Goal: Navigation & Orientation: Find specific page/section

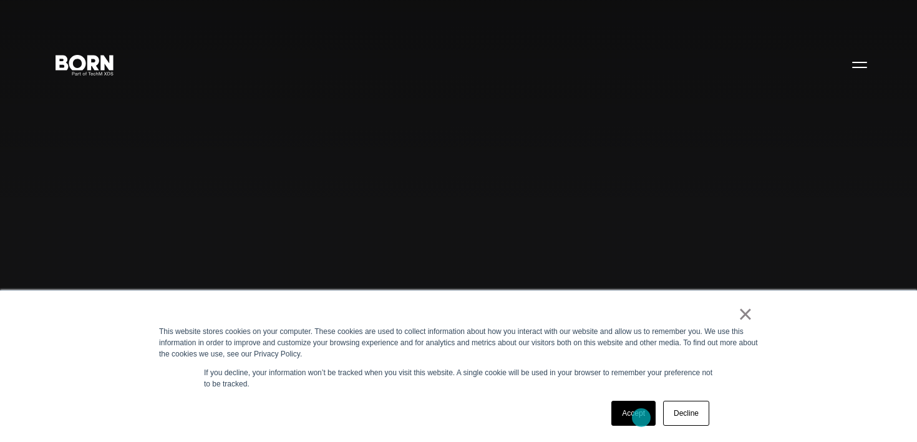
click at [641, 417] on link "Accept" at bounding box center [633, 413] width 44 height 25
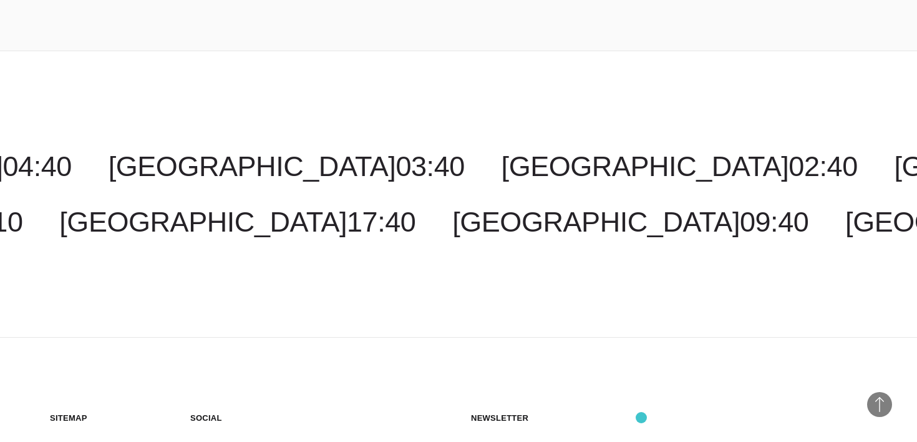
scroll to position [3003, 0]
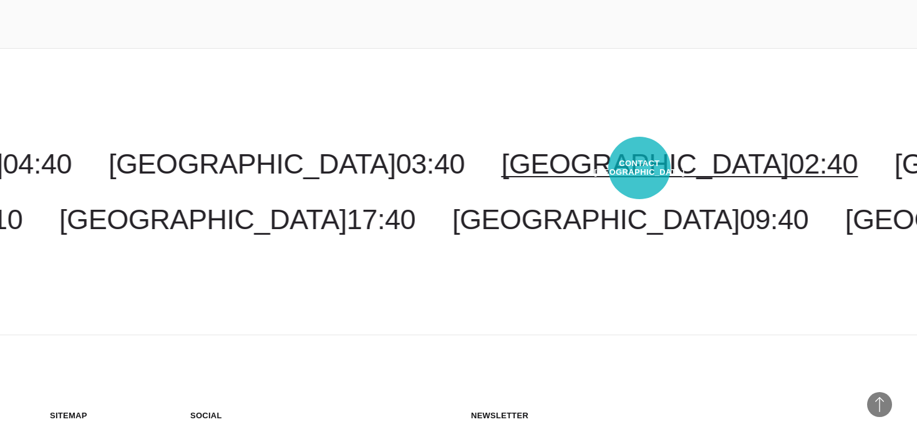
click at [789, 168] on span "02:40" at bounding box center [823, 164] width 69 height 32
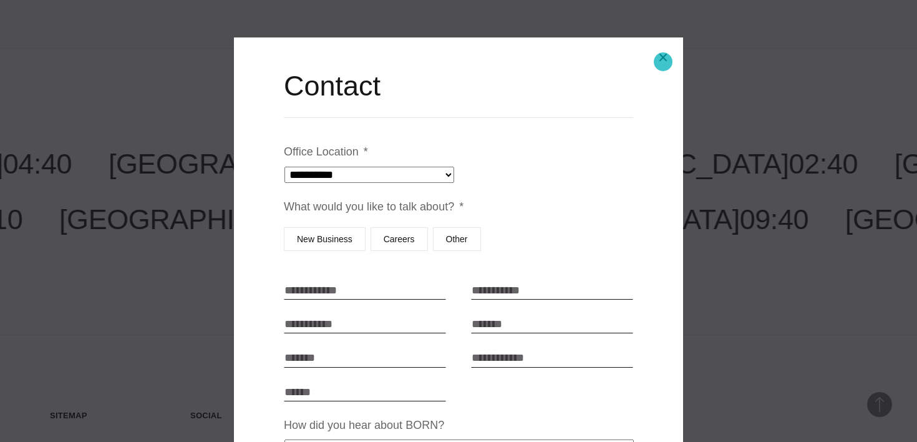
click at [663, 62] on button "Close modal" at bounding box center [663, 57] width 30 height 30
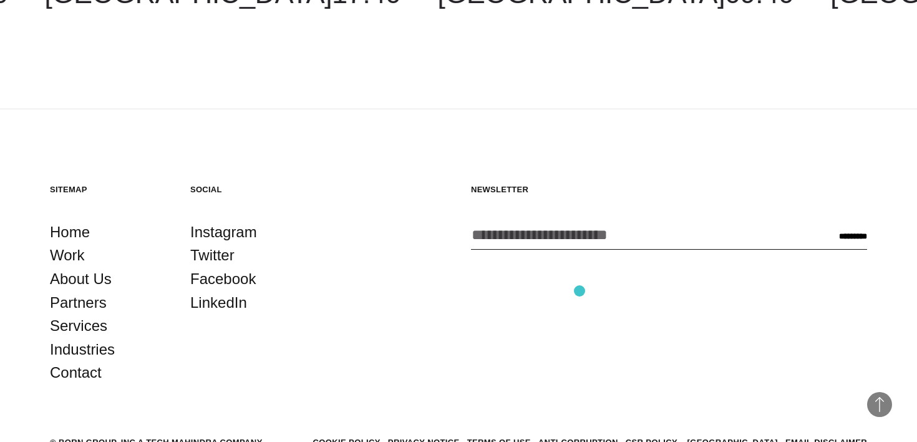
scroll to position [3312, 0]
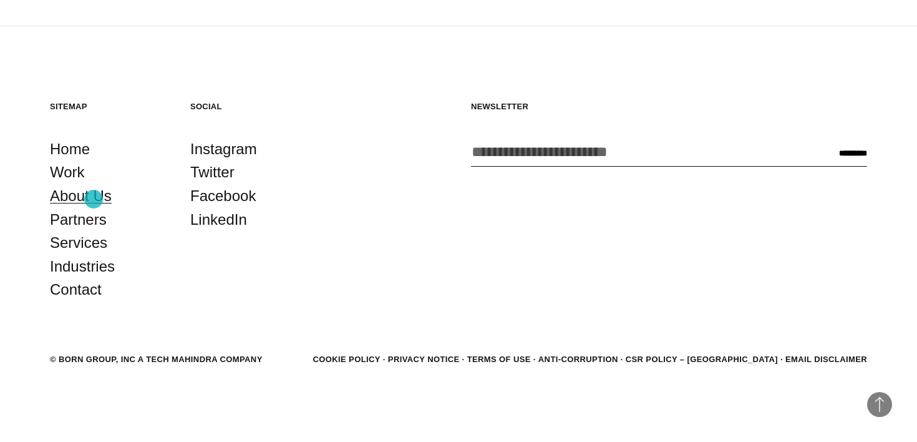
click at [94, 199] on link "About Us" at bounding box center [81, 196] width 62 height 24
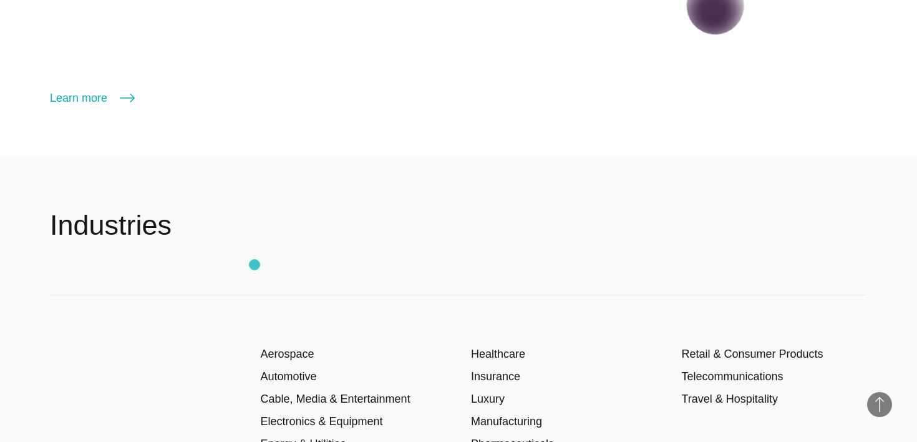
scroll to position [1677, 0]
